Goal: Answer question/provide support: Share knowledge or assist other users

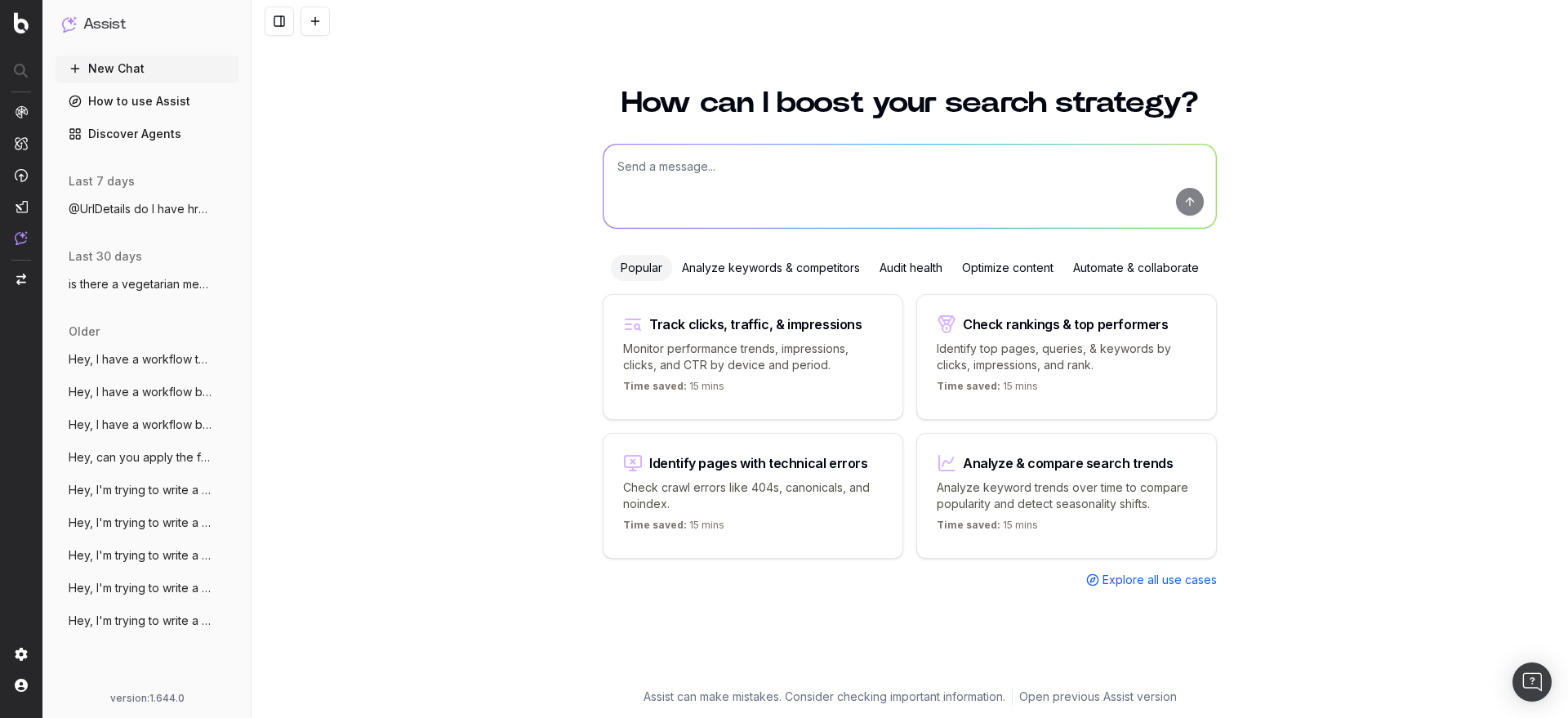
click at [691, 181] on textarea at bounding box center [910, 186] width 612 height 83
paste textarea "[URL][DOMAIN_NAME]"
drag, startPoint x: 730, startPoint y: 166, endPoint x: 1005, endPoint y: 162, distance: 275.0
click at [1005, 162] on textarea "Hey, can you access [URL][DOMAIN_NAME] ?" at bounding box center [910, 186] width 612 height 83
paste textarea "[URL][DOMAIN_NAME]"
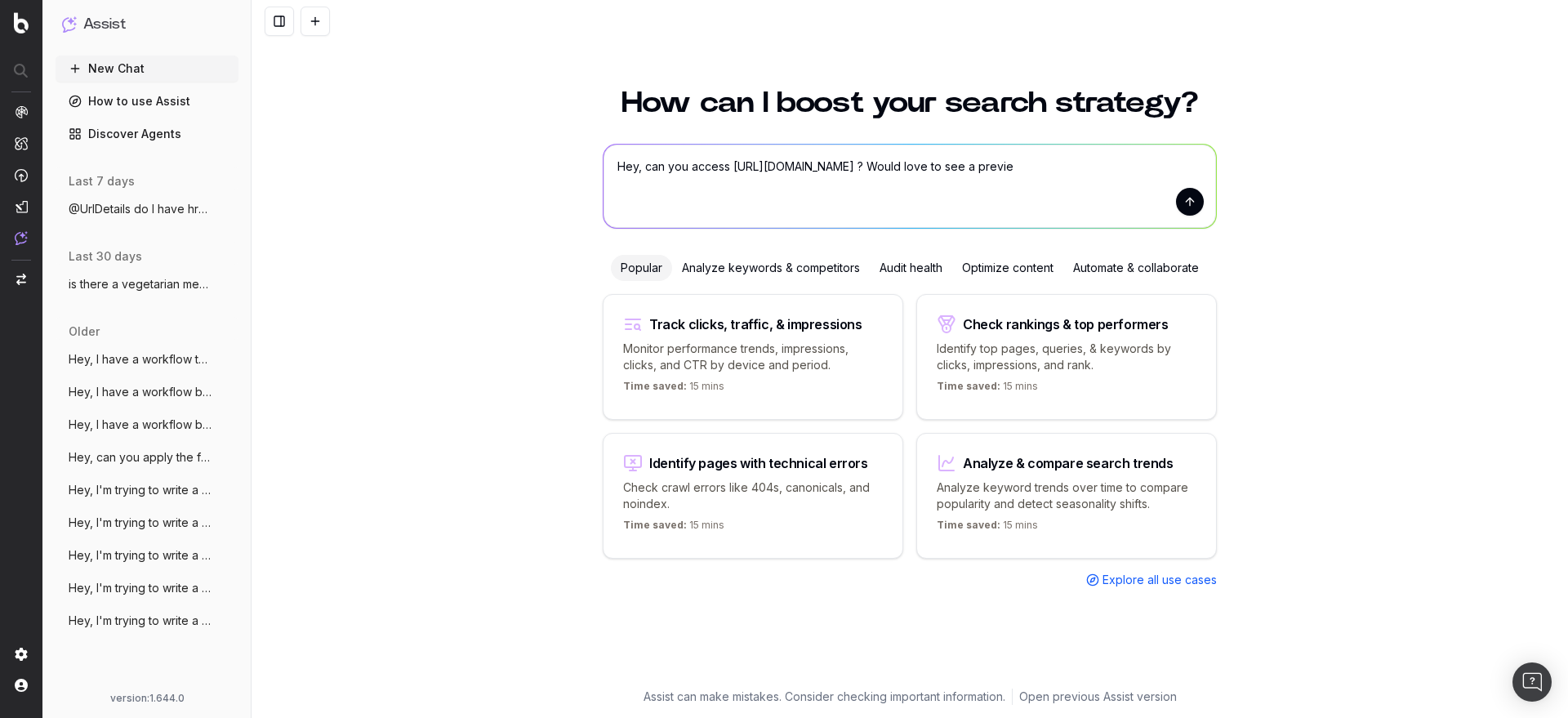
type textarea "Hey, can you access [URL][DOMAIN_NAME] ? Would love to see a preview"
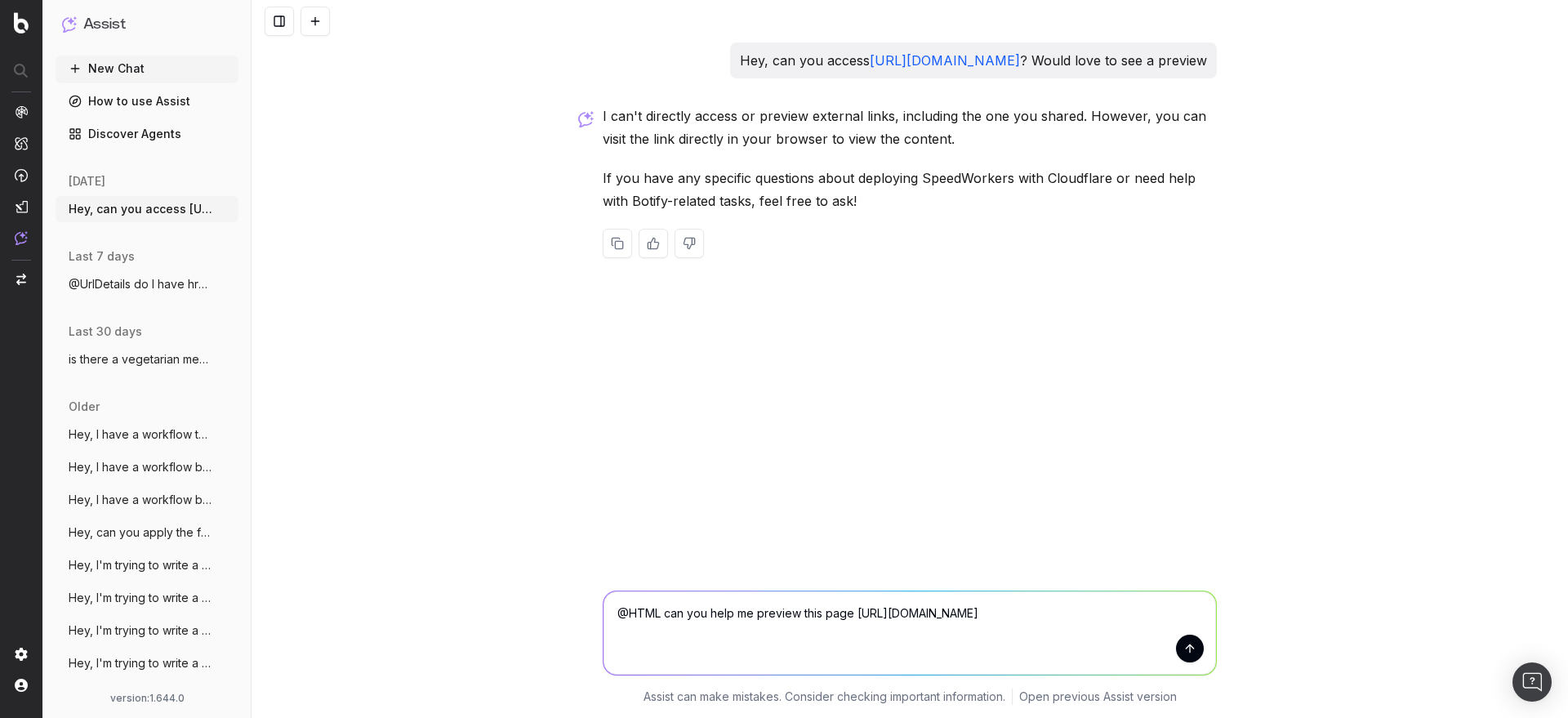
type textarea "@HTML can you help me preview this page [URL][DOMAIN_NAME] ?"
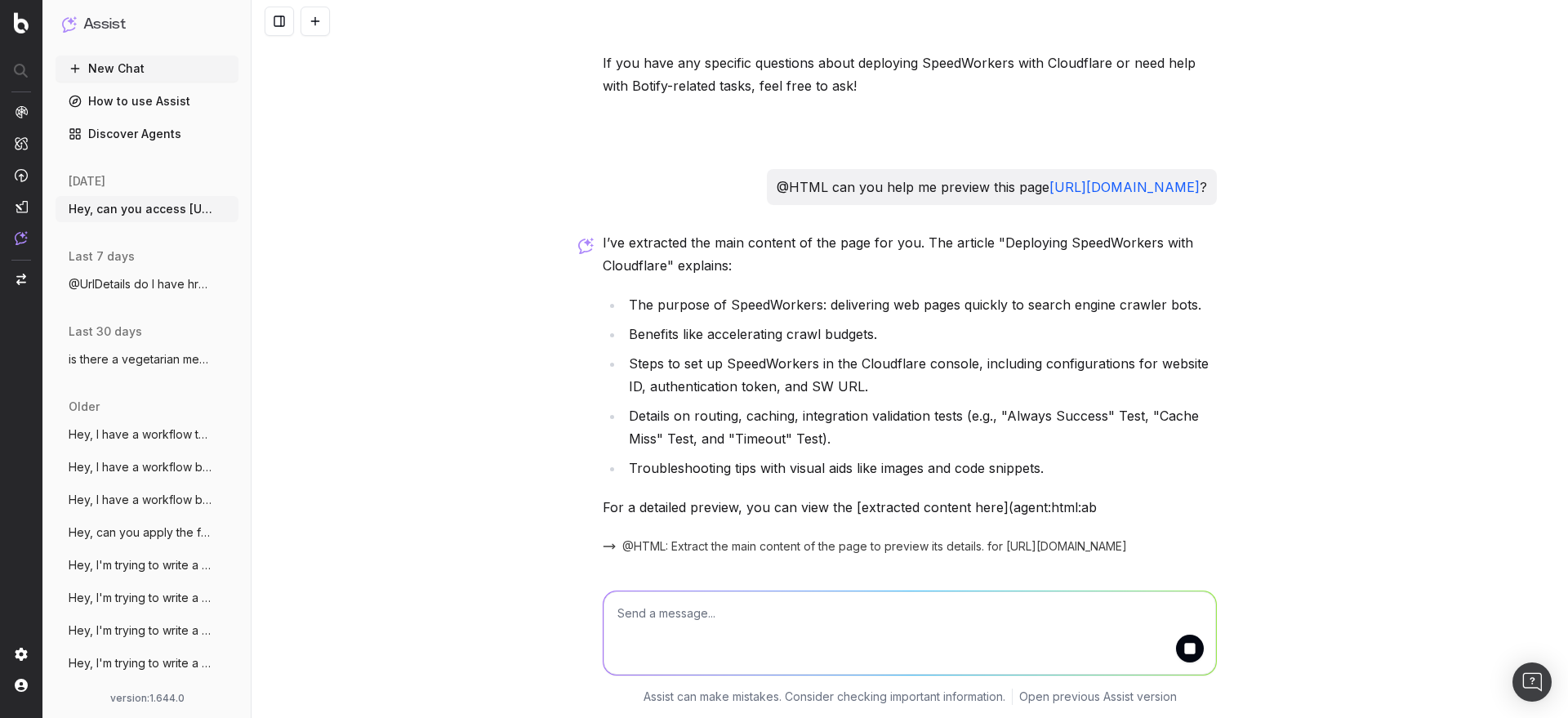
scroll to position [217, 0]
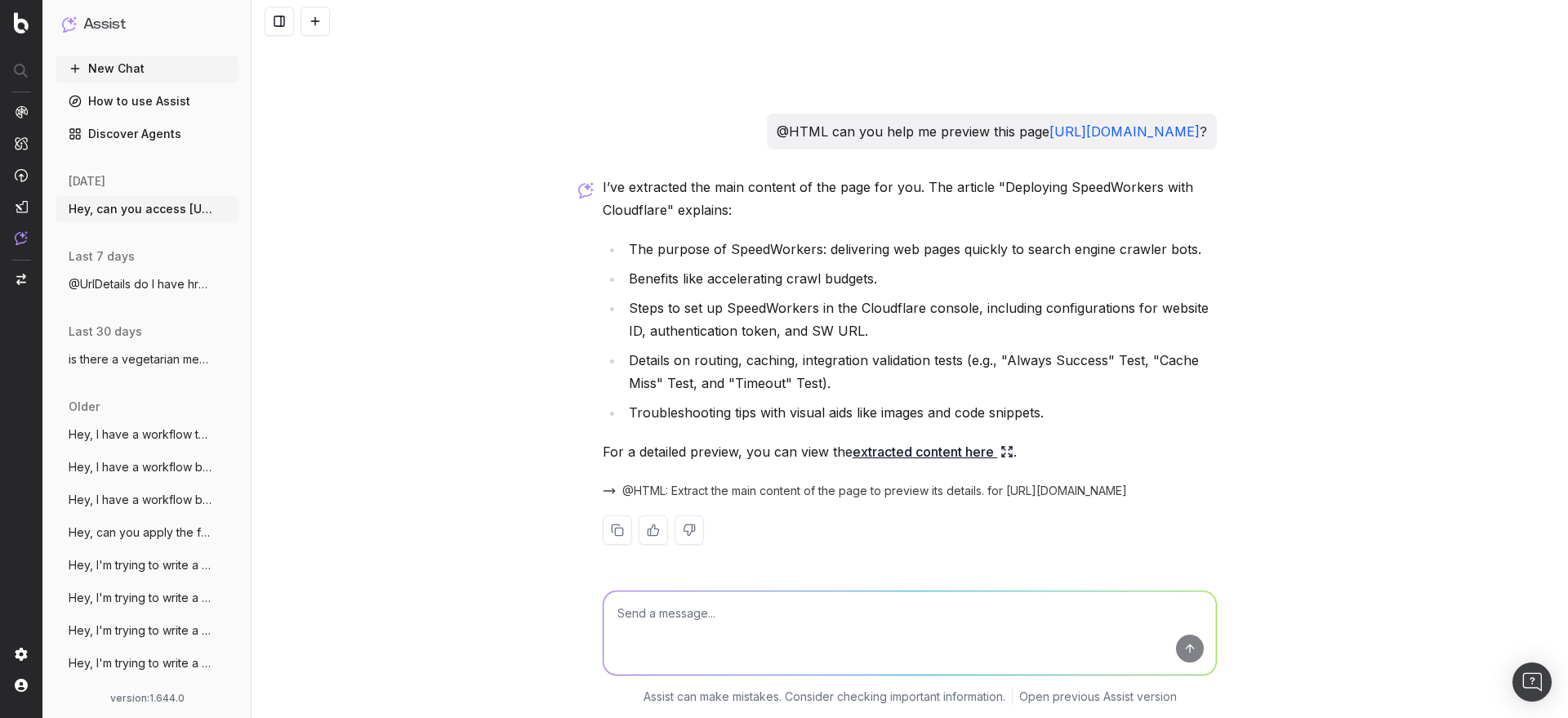
click at [902, 451] on link "extracted content here" at bounding box center [933, 452] width 161 height 23
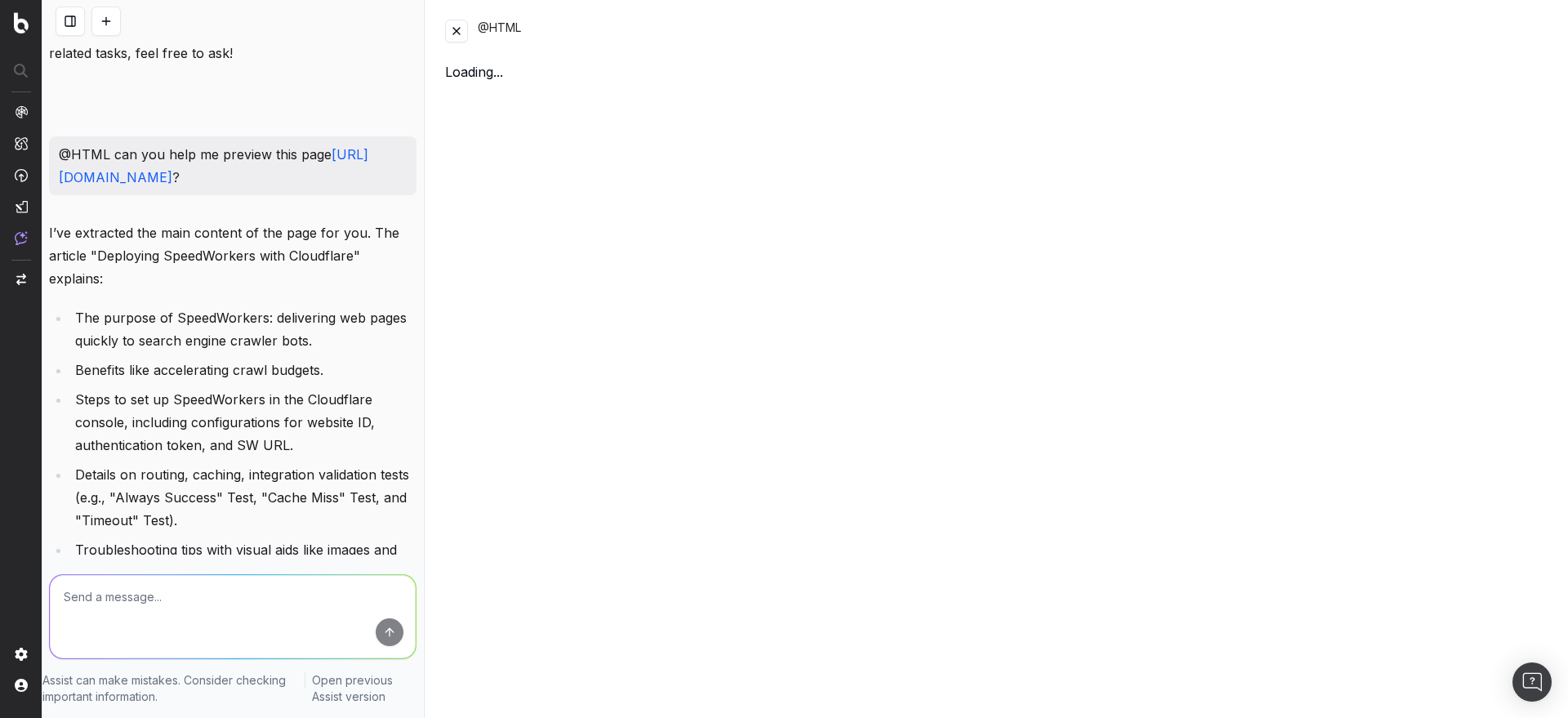
scroll to position [285, 0]
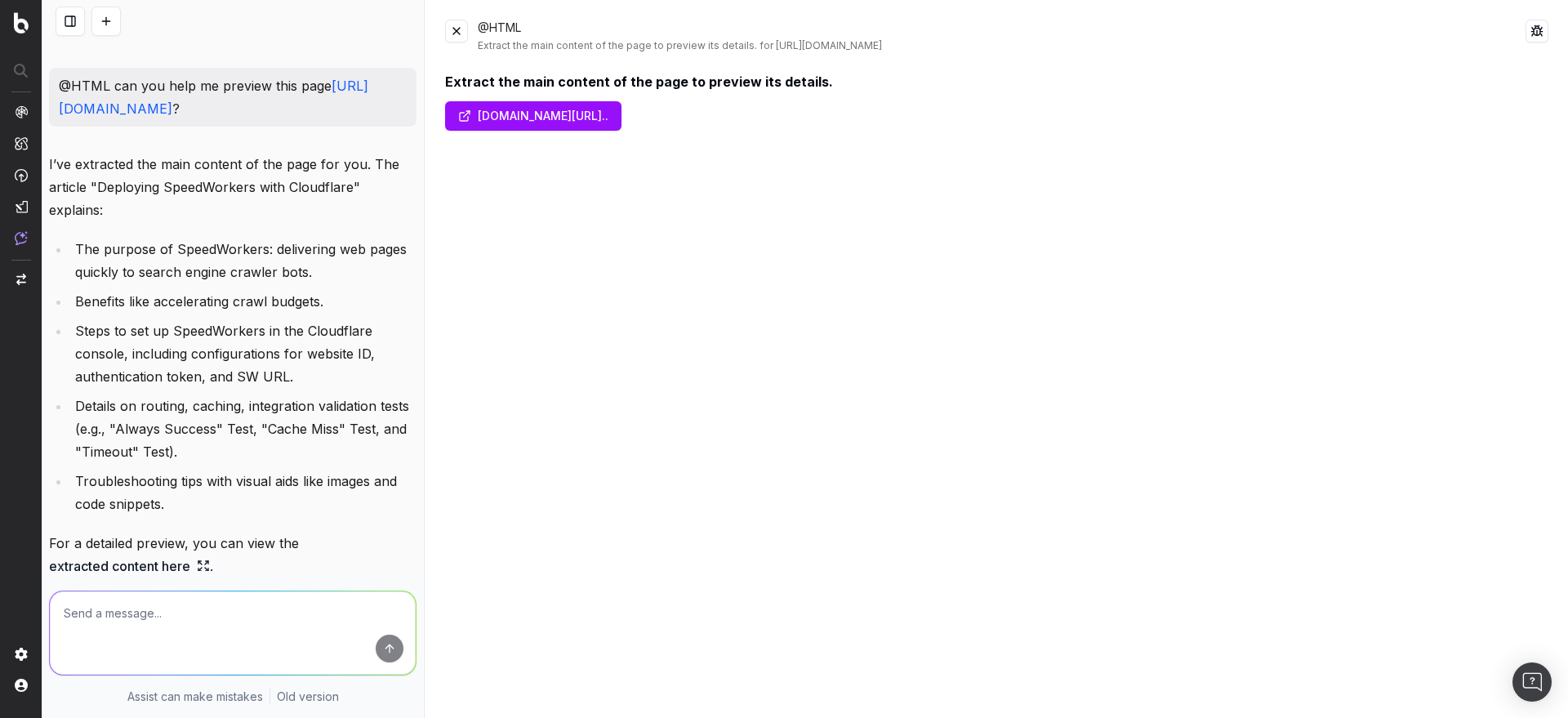
click at [559, 119] on link "[DOMAIN_NAME][URL].." at bounding box center [532, 116] width 176 height 29
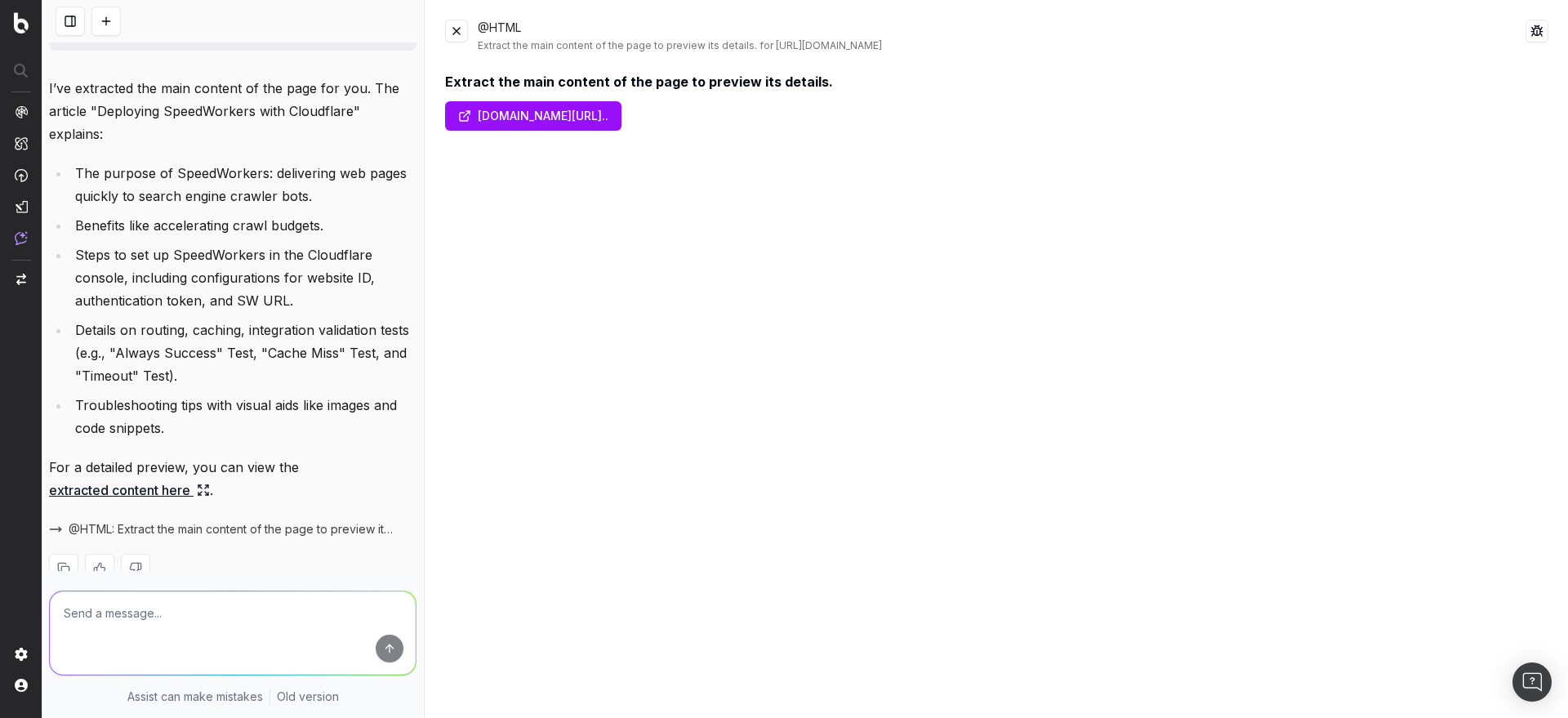
scroll to position [361, 0]
